Goal: Information Seeking & Learning: Learn about a topic

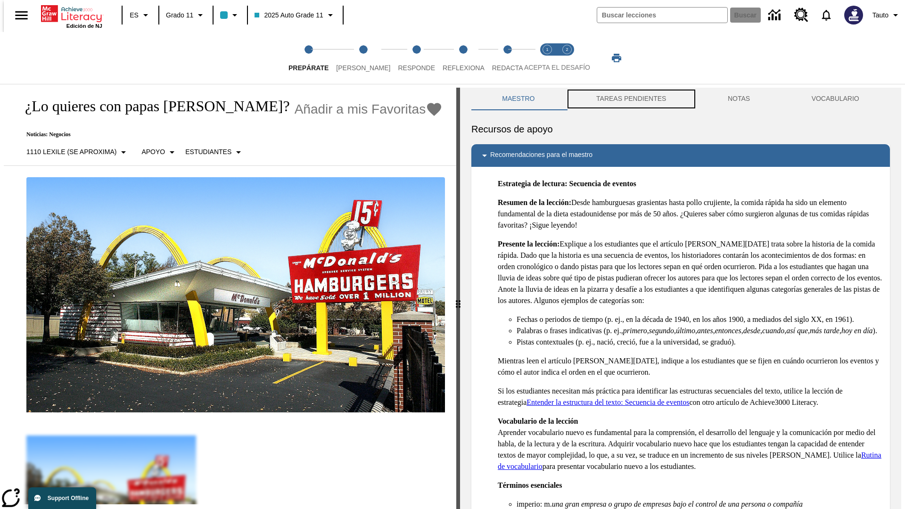
click at [630, 99] on button "TAREAS PENDIENTES" at bounding box center [630, 99] width 131 height 23
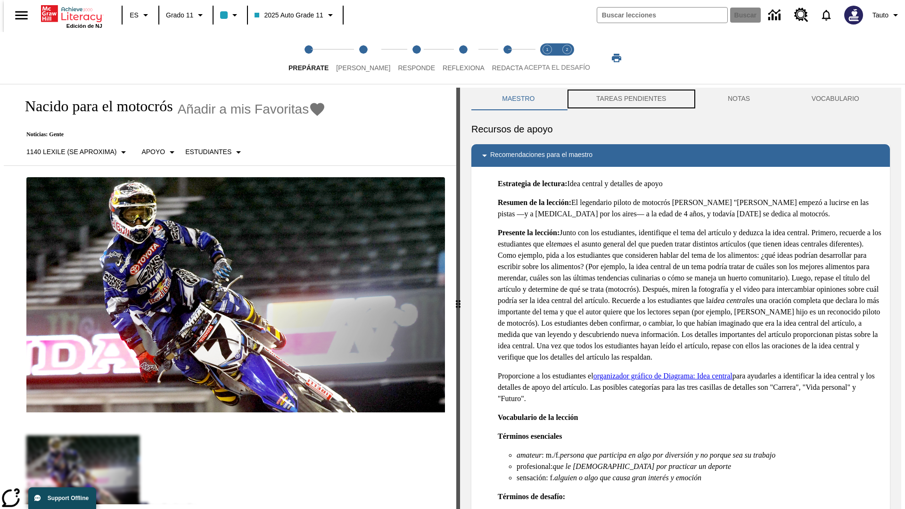
click at [630, 99] on button "TAREAS PENDIENTES" at bounding box center [630, 99] width 131 height 23
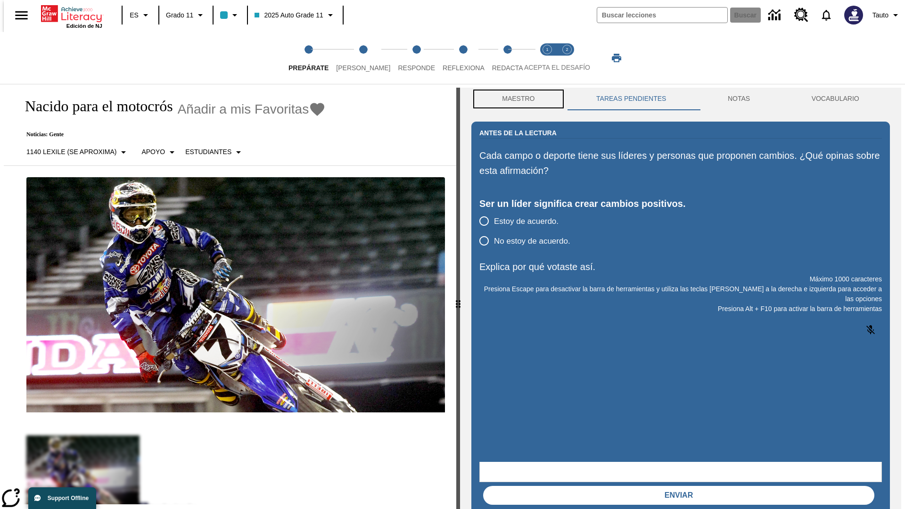
scroll to position [0, 0]
